Goal: Transaction & Acquisition: Download file/media

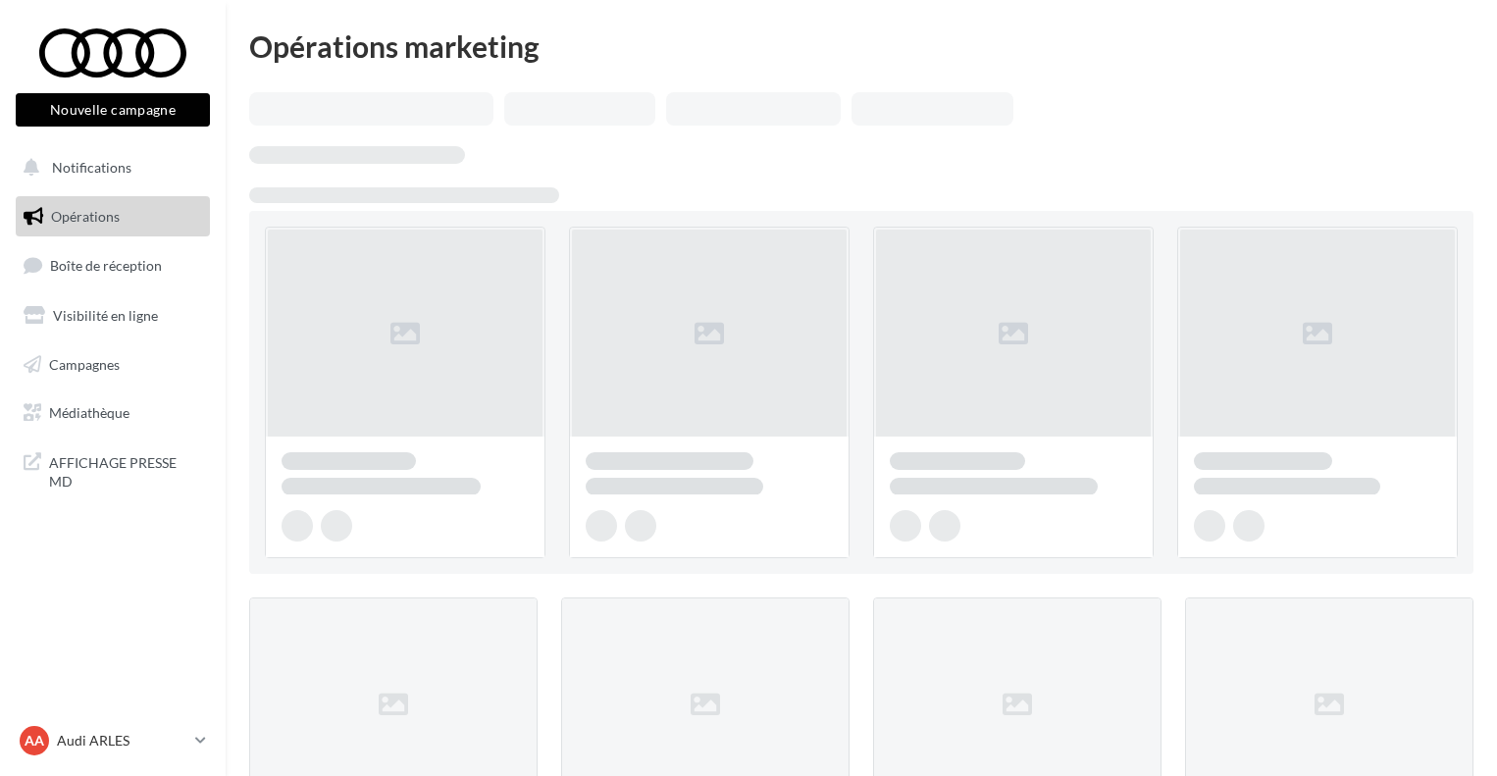
click at [106, 409] on span "Médiathèque" at bounding box center [89, 412] width 80 height 17
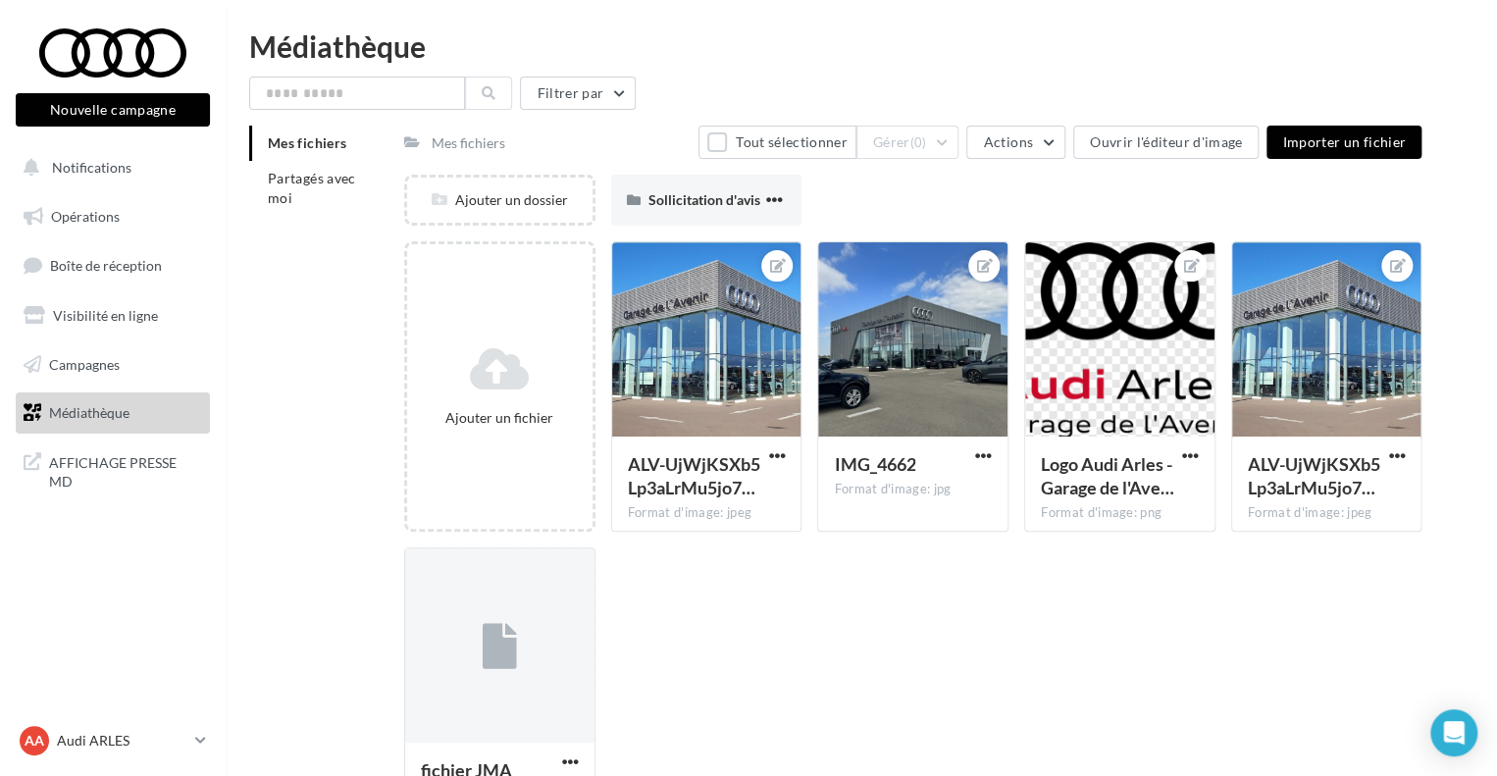
click at [319, 160] on li "Mes fichiers" at bounding box center [318, 143] width 139 height 35
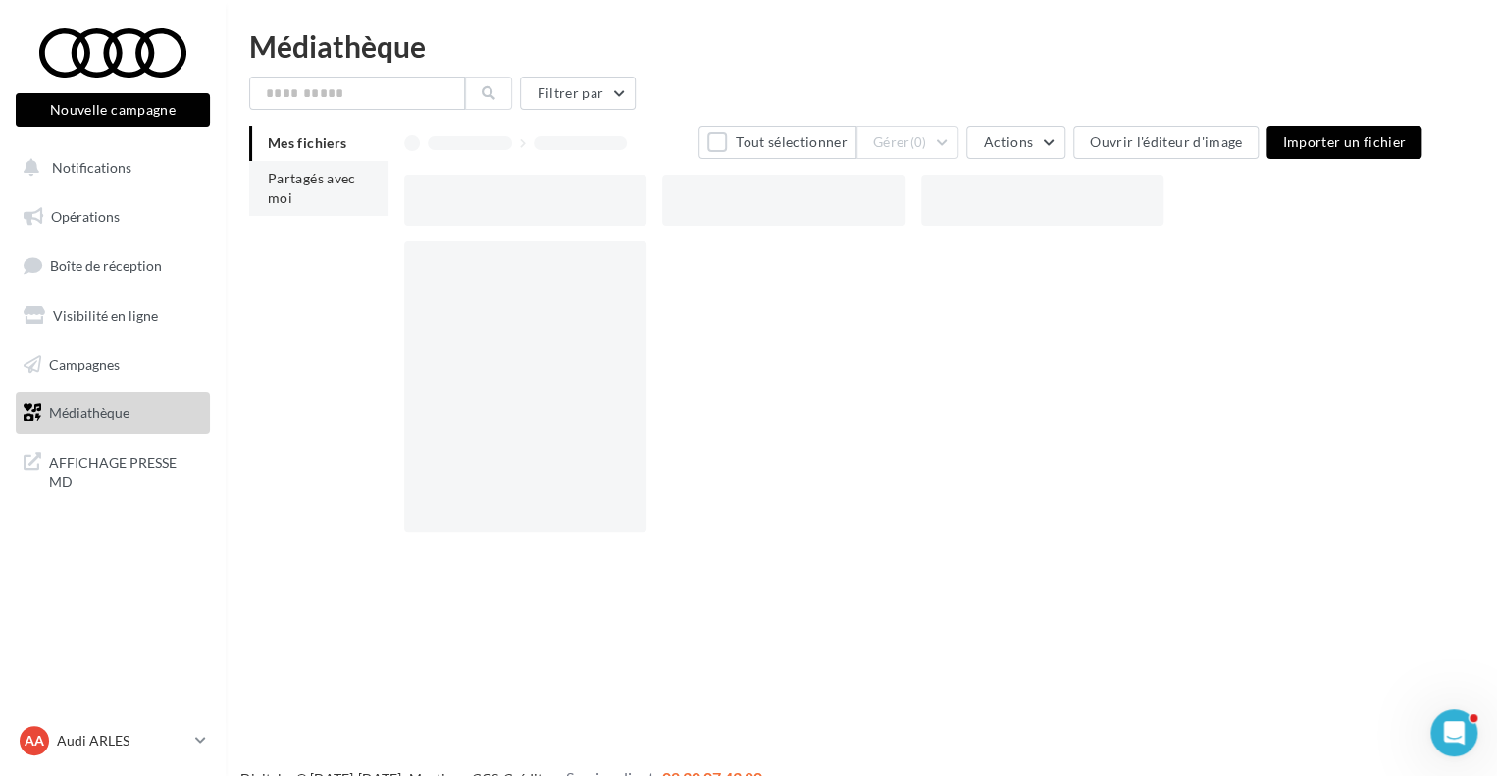
click at [322, 195] on li "Partagés avec moi" at bounding box center [318, 188] width 139 height 55
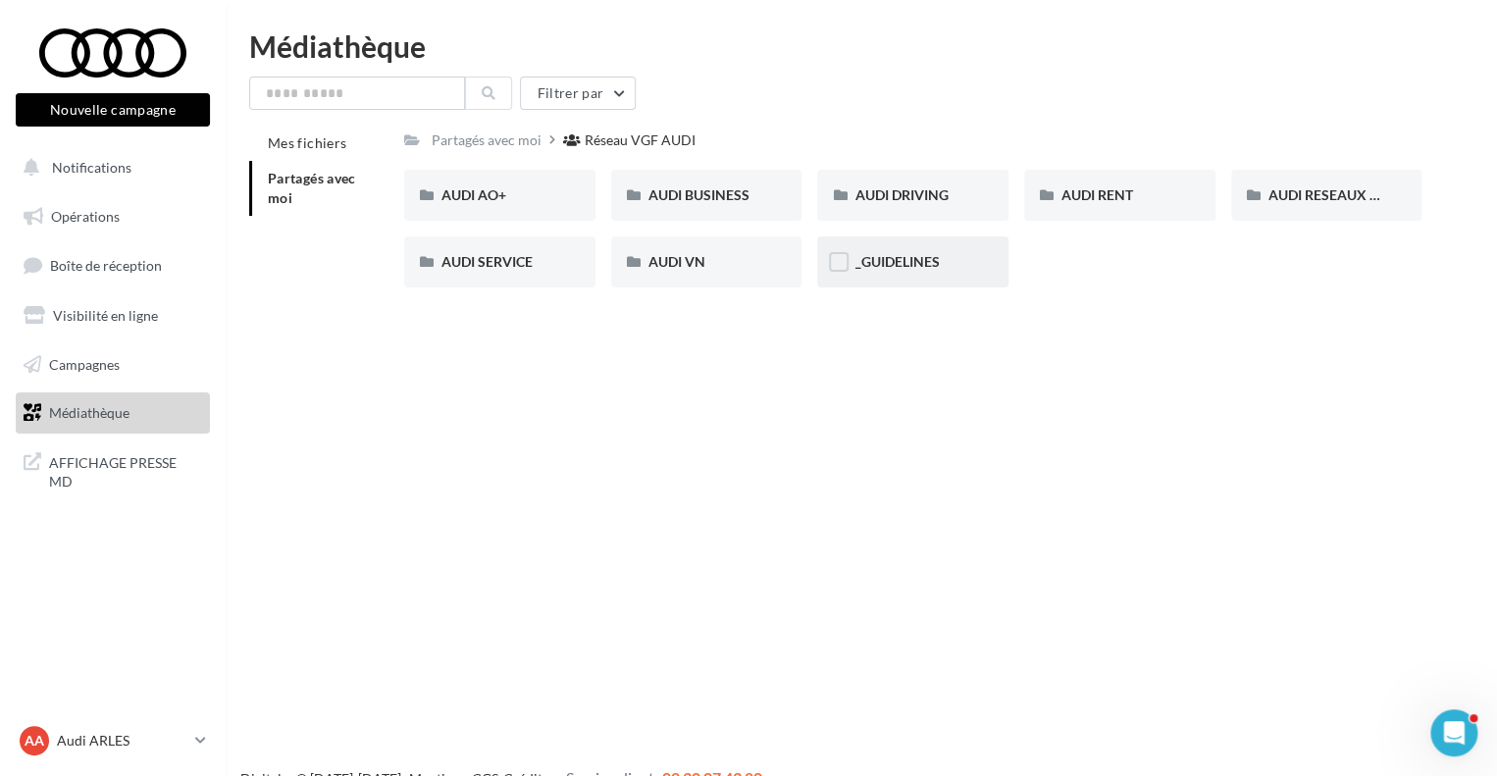
click at [895, 278] on div "_GUIDELINES" at bounding box center [912, 261] width 191 height 51
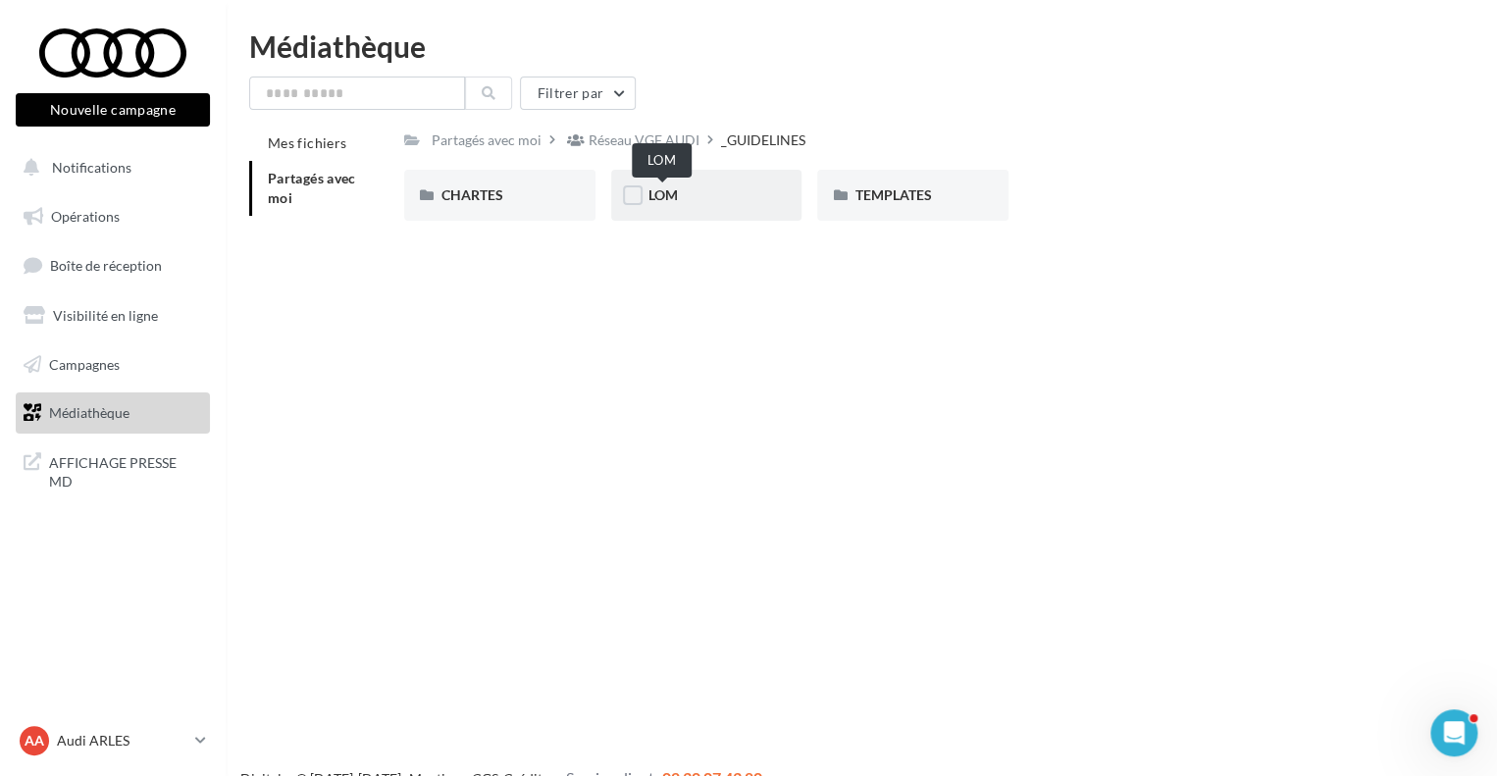
click at [675, 195] on span "LOM" at bounding box center [663, 194] width 29 height 17
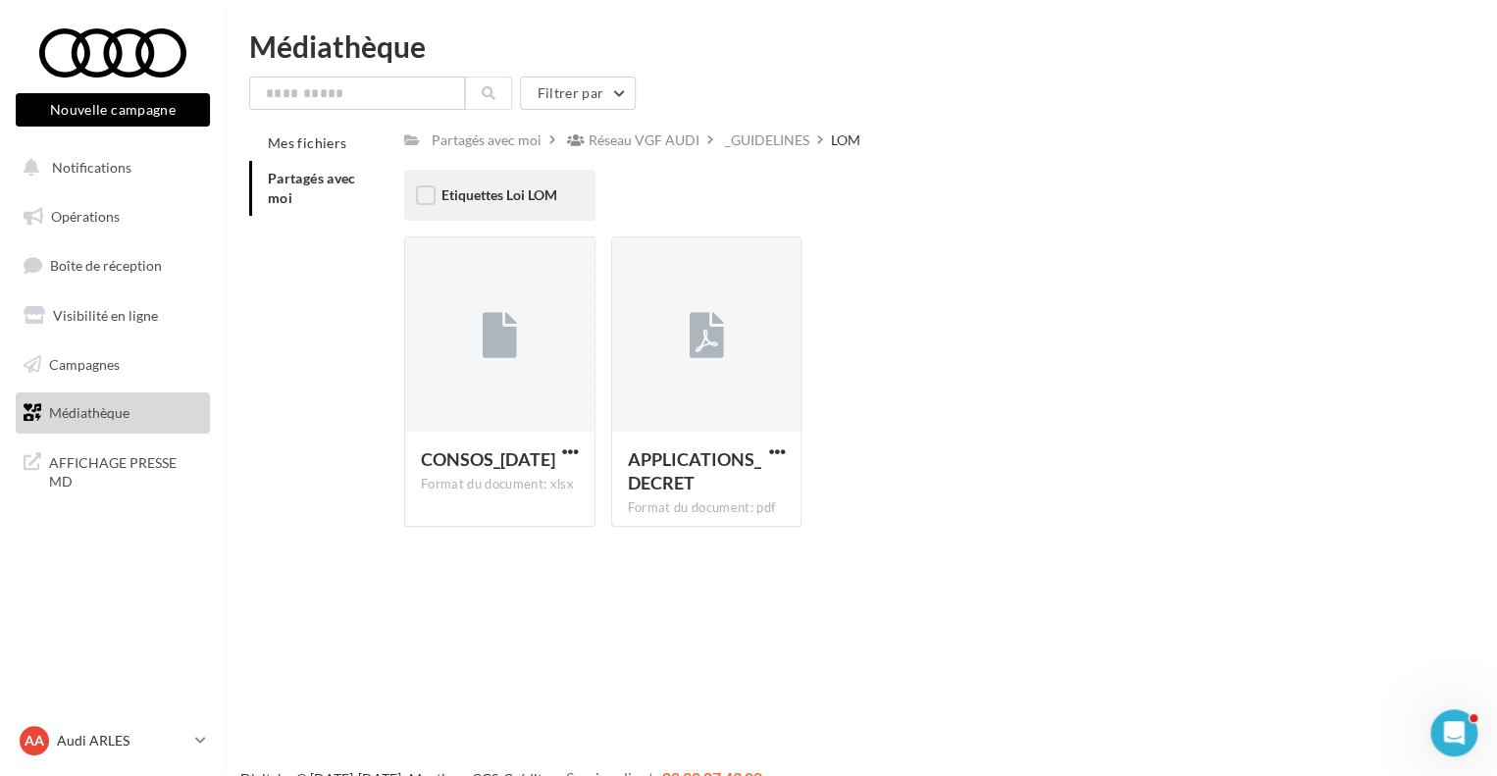
click at [505, 207] on div "Etiquettes Loi LOM" at bounding box center [499, 195] width 191 height 51
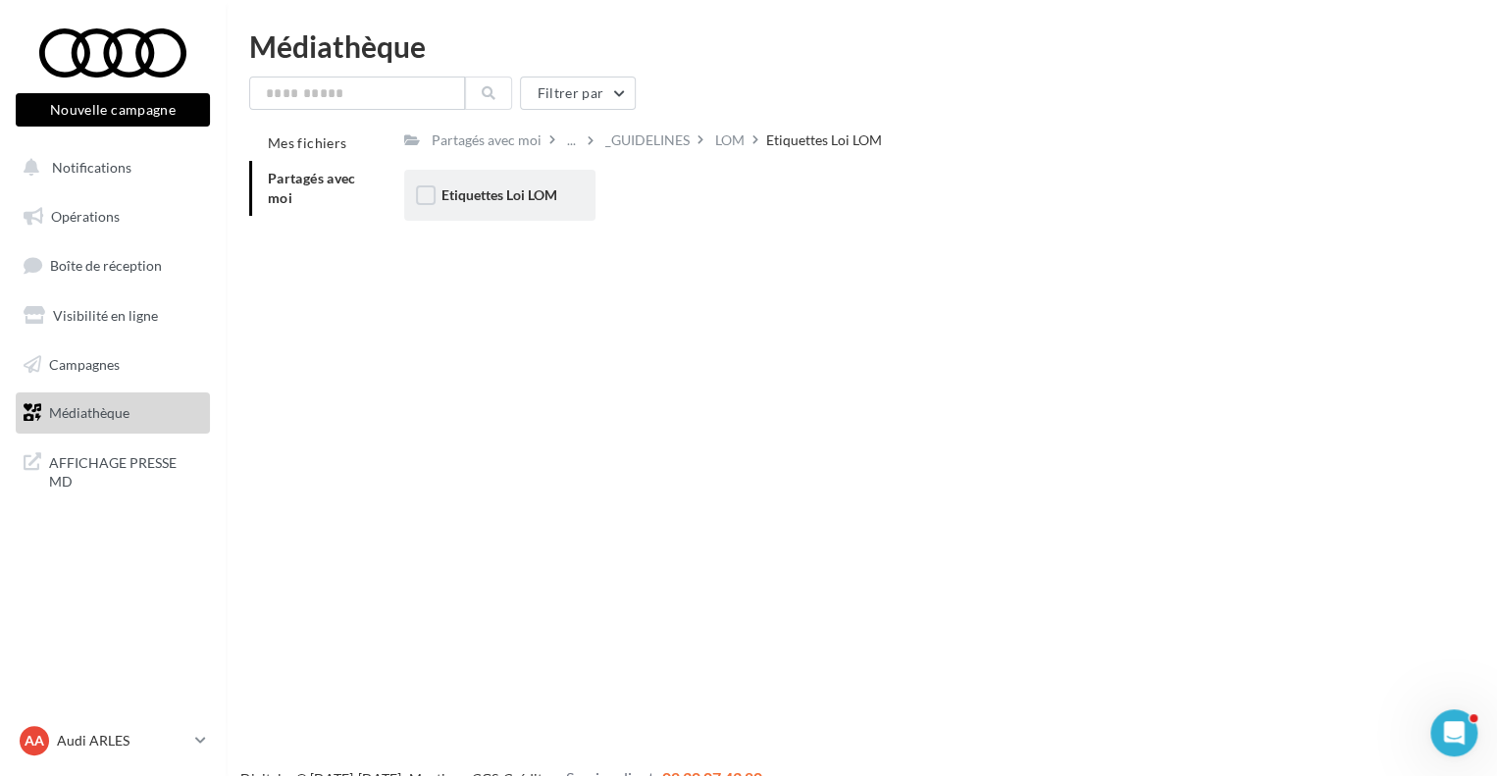
click at [516, 208] on div "Etiquettes Loi LOM" at bounding box center [499, 195] width 191 height 51
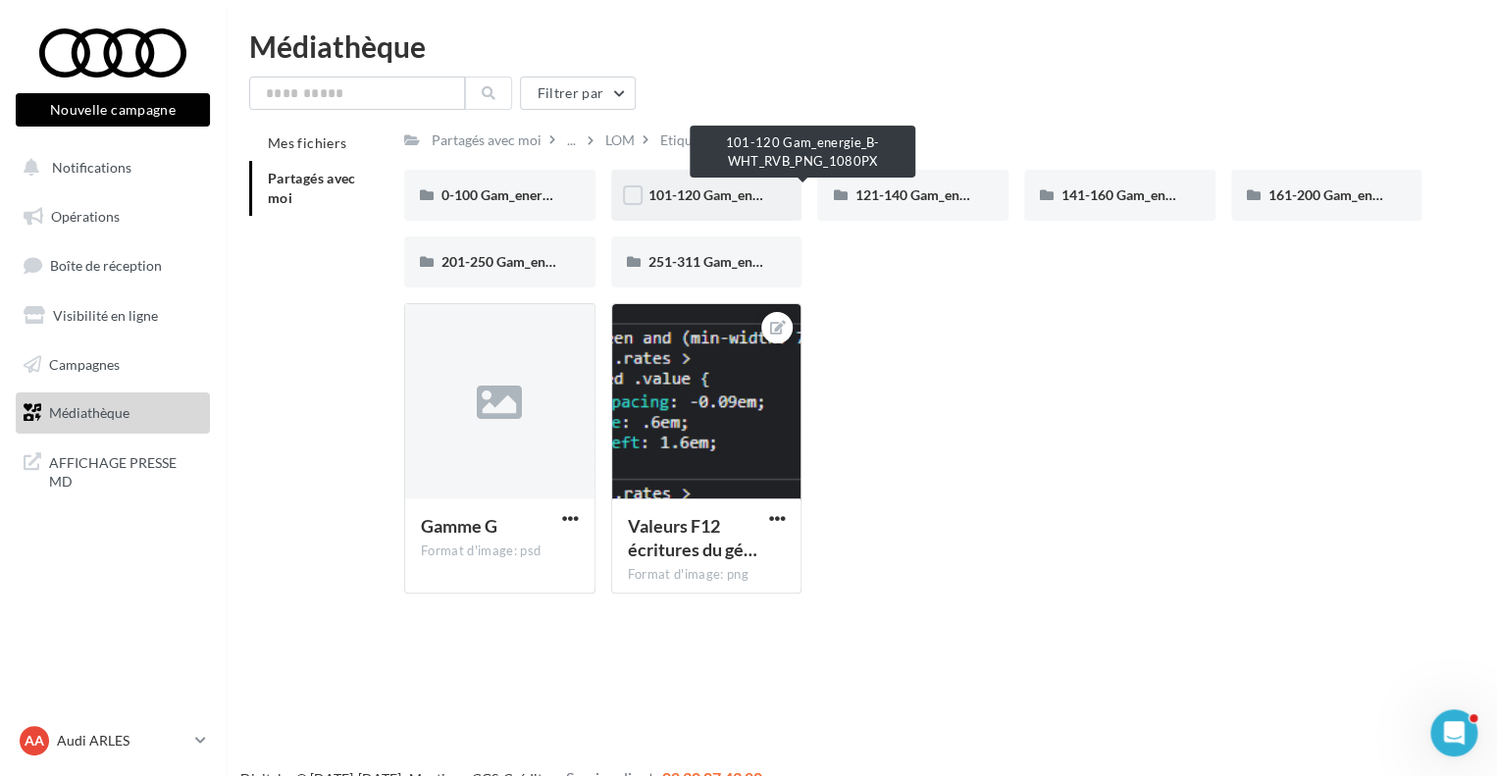
click at [727, 191] on span "101-120 Gam_energie_B-WHT_RVB_PNG_1080PX" at bounding box center [805, 194] width 312 height 17
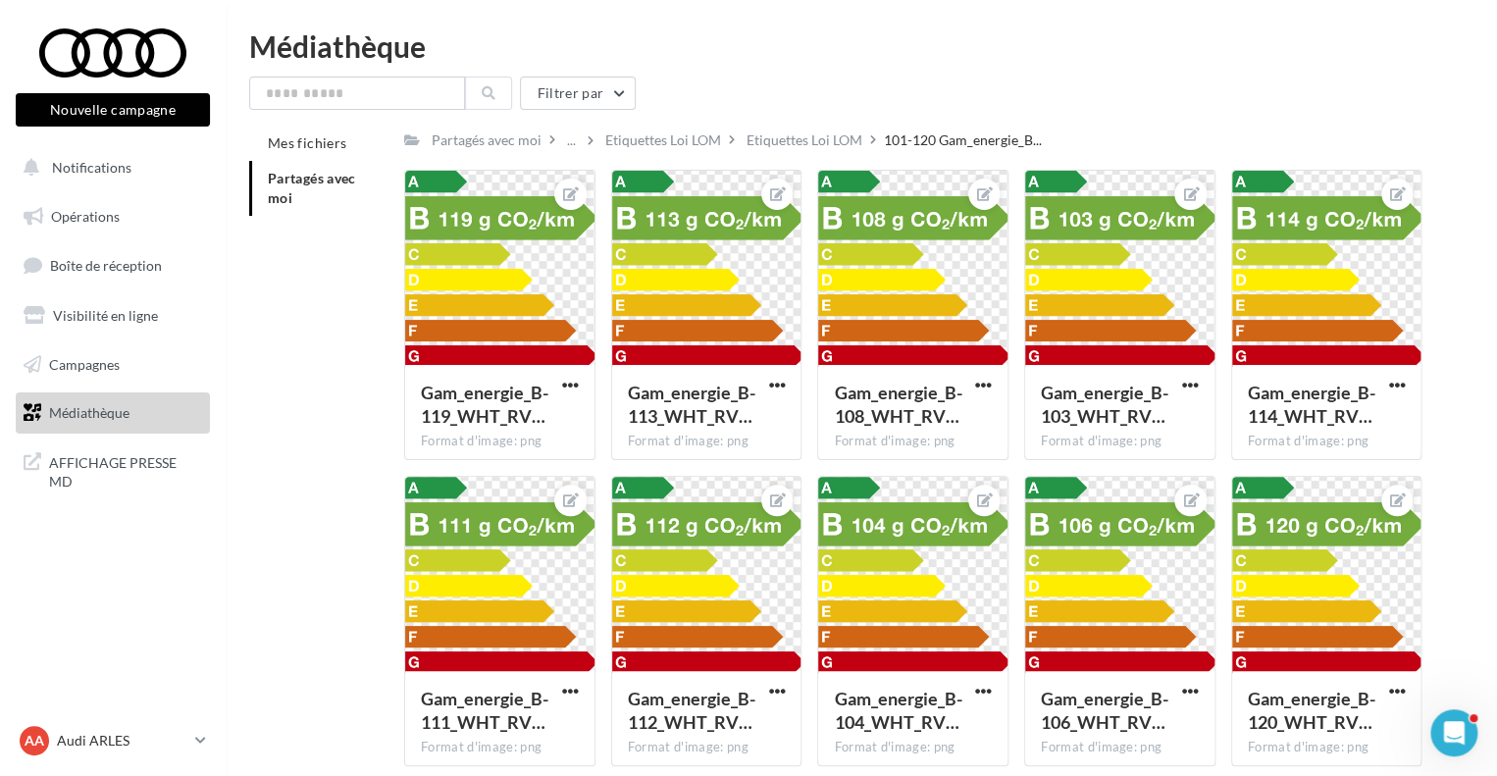
click at [1460, 301] on div "Mes fichiers Partagés avec moi Partagés avec moi ... Etiquettes Loi LOM Etiquet…" at bounding box center [869, 454] width 1240 height 656
click at [1395, 323] on div at bounding box center [1326, 269] width 189 height 196
click at [789, 145] on div "Etiquettes Loi LOM" at bounding box center [805, 141] width 116 height 20
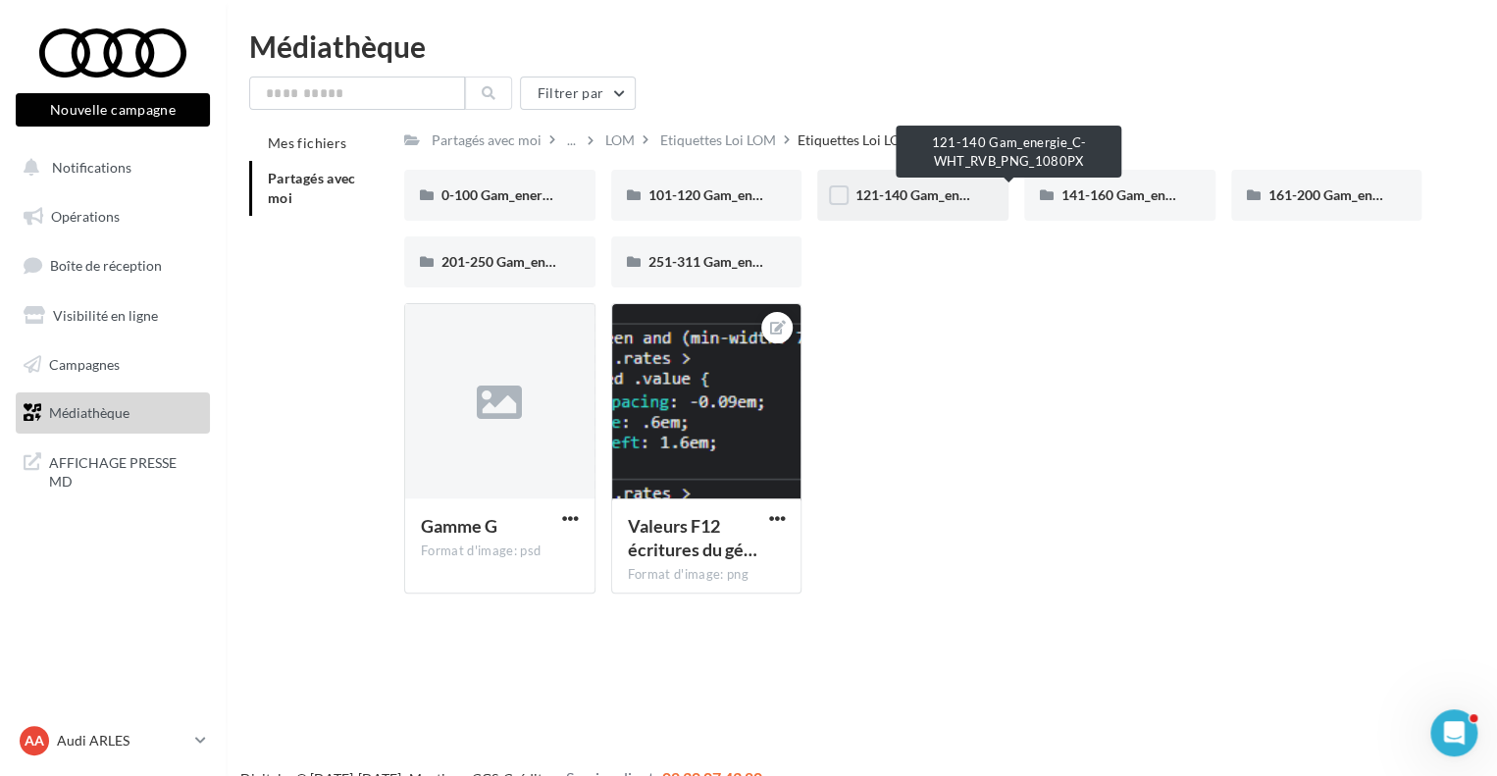
click at [896, 199] on span "121-140 Gam_energie_C-WHT_RVB_PNG_1080PX" at bounding box center [1010, 194] width 311 height 17
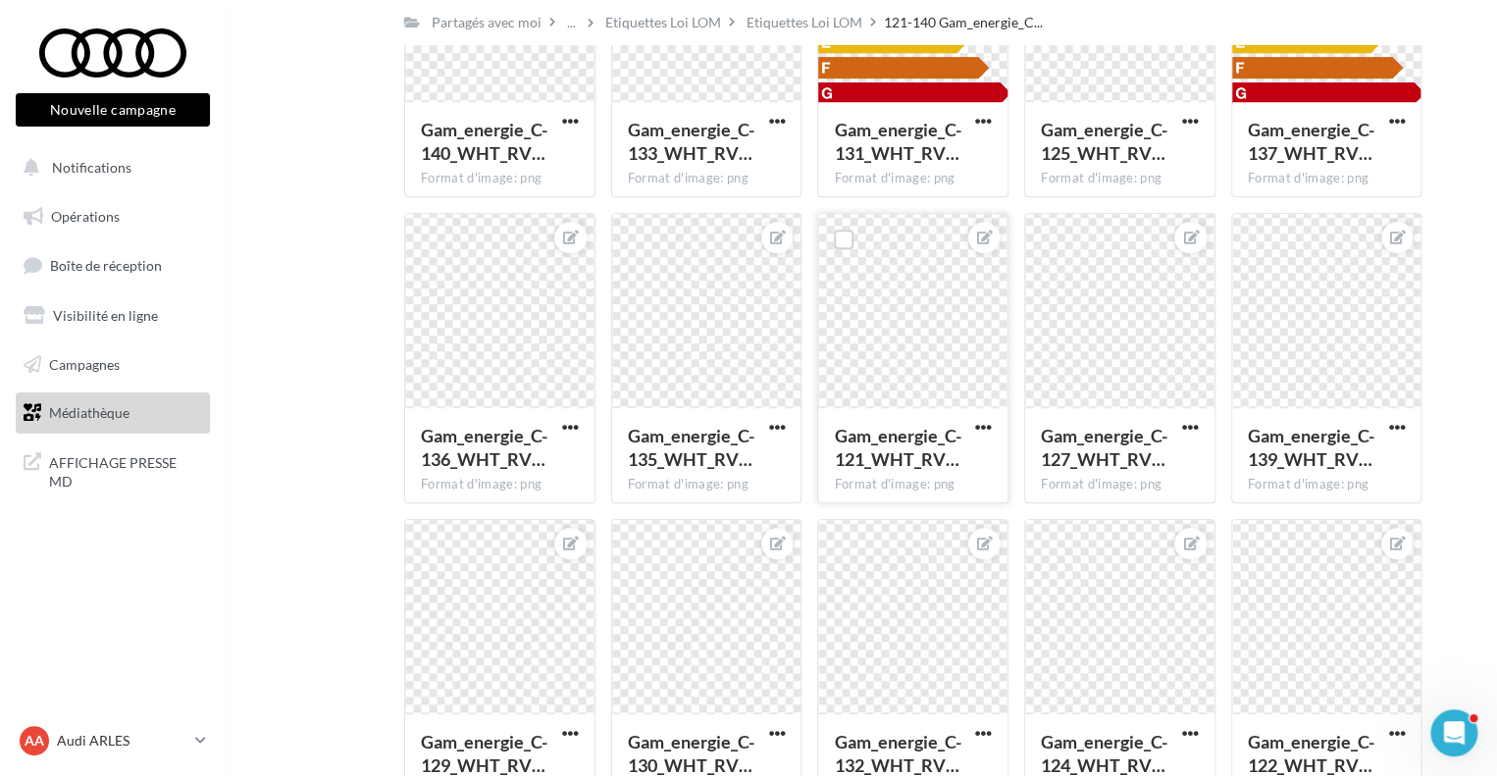
scroll to position [577, 0]
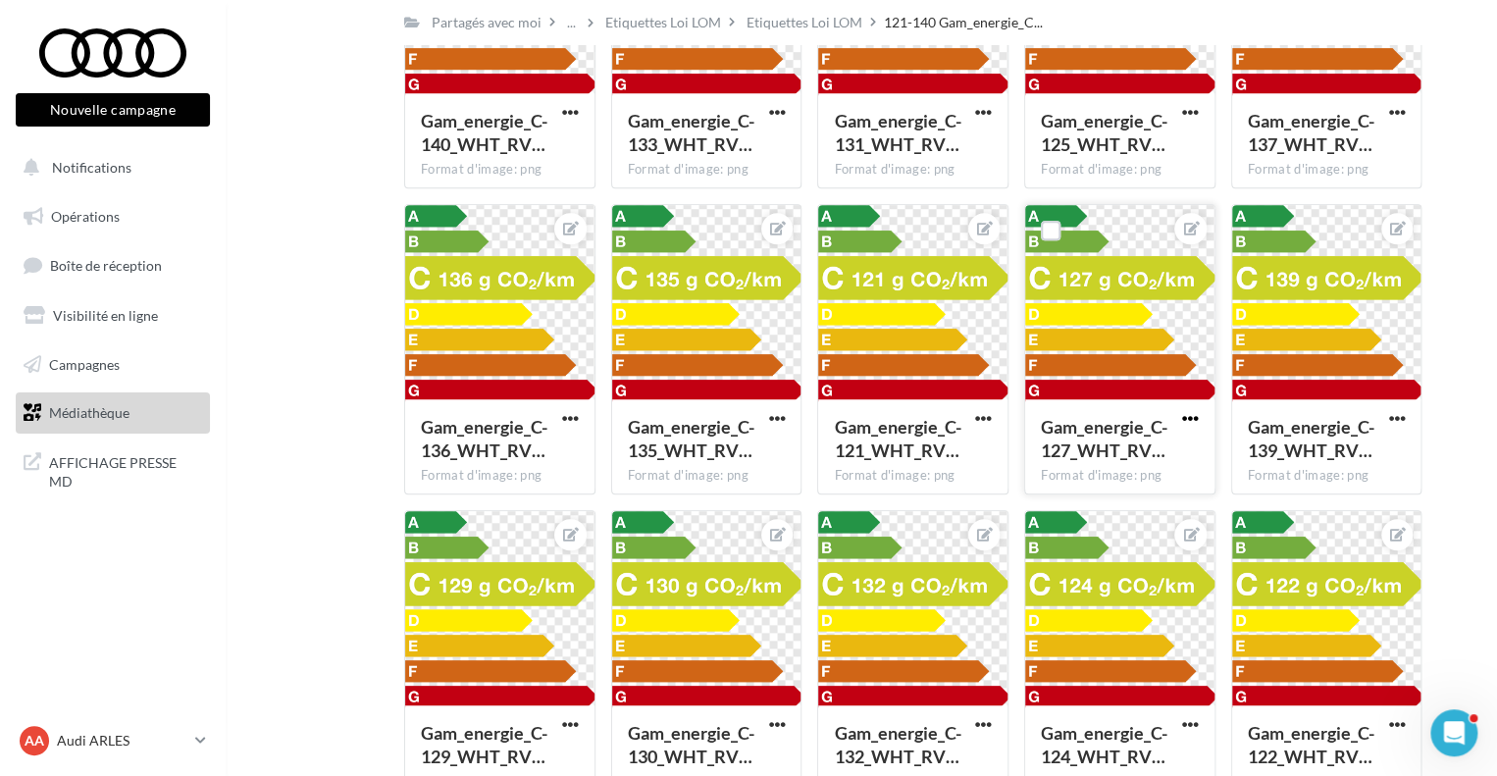
click at [1196, 415] on span "button" at bounding box center [1190, 418] width 17 height 17
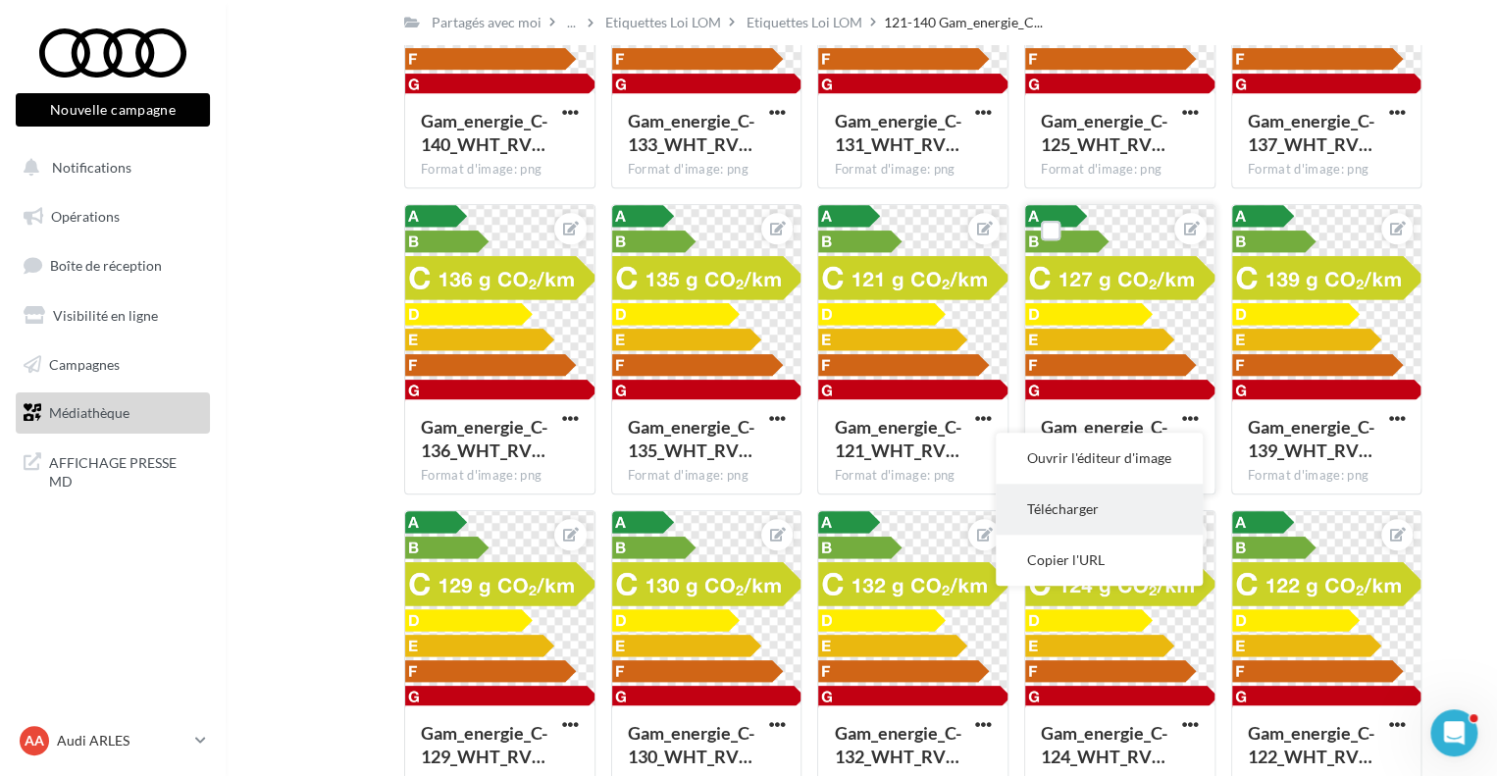
click at [1087, 503] on button "Télécharger" at bounding box center [1099, 509] width 207 height 51
